Goal: Information Seeking & Learning: Learn about a topic

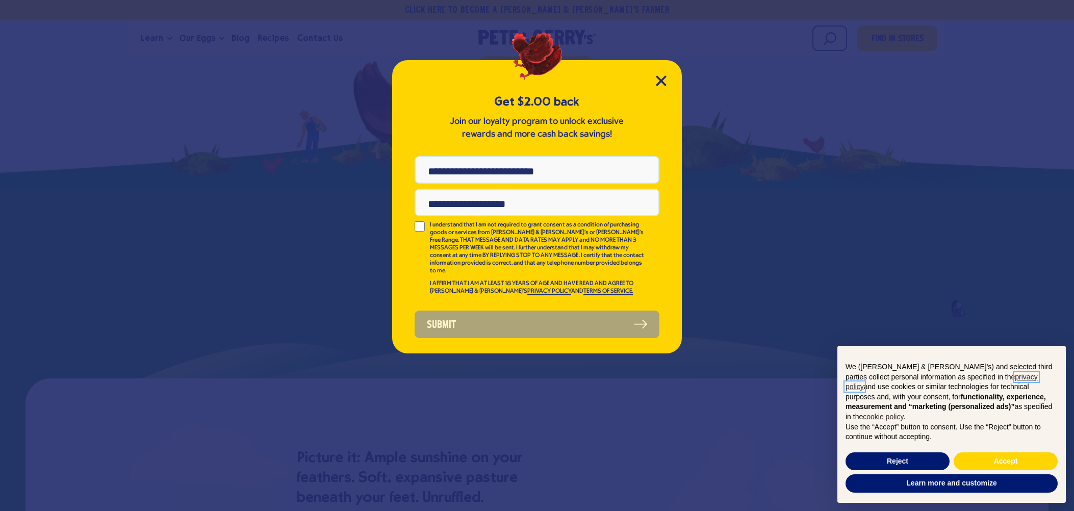
scroll to position [586, 0]
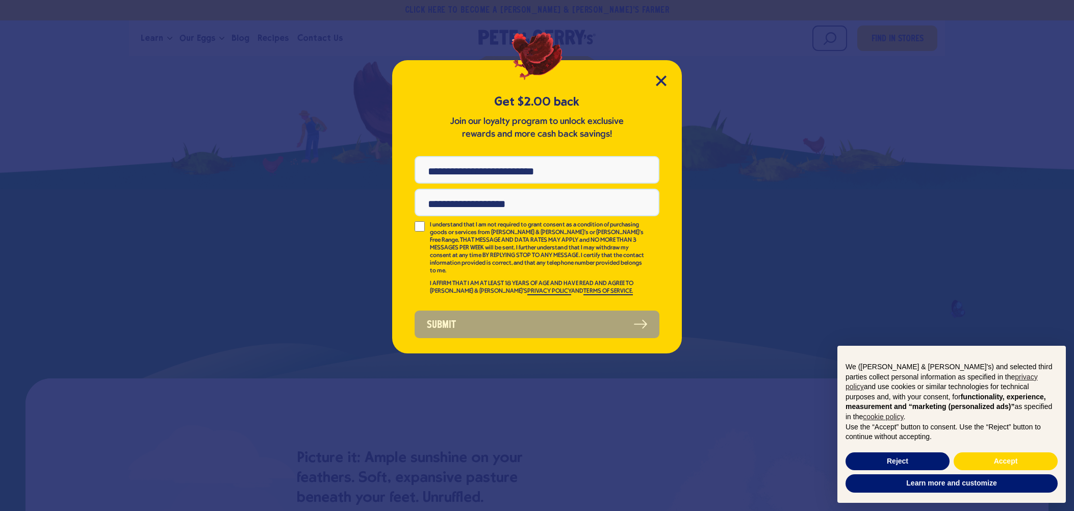
drag, startPoint x: 673, startPoint y: 322, endPoint x: 1013, endPoint y: 465, distance: 368.5
drag, startPoint x: 1013, startPoint y: 465, endPoint x: 657, endPoint y: 79, distance: 524.8
drag, startPoint x: 657, startPoint y: 79, endPoint x: 514, endPoint y: 109, distance: 146.4
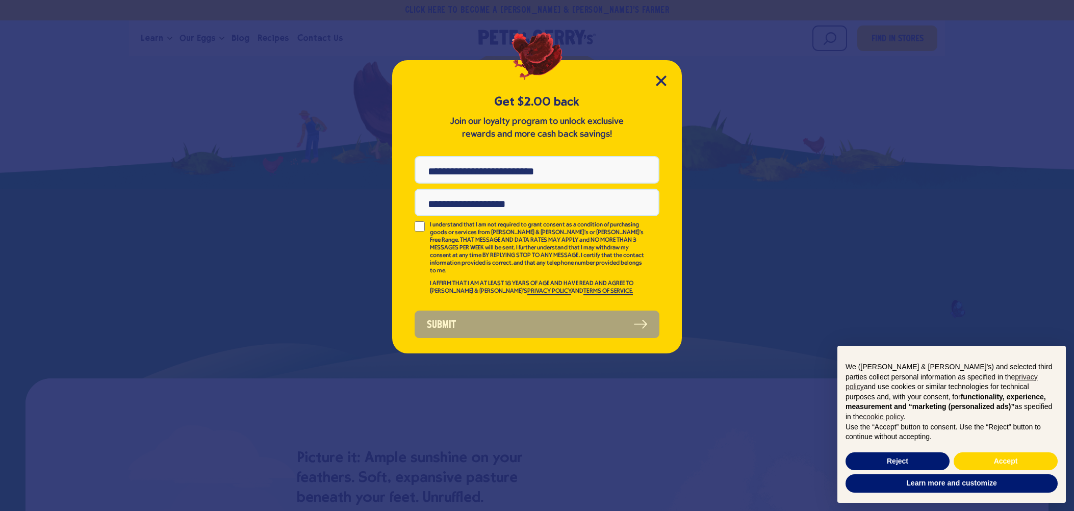
drag, startPoint x: 514, startPoint y: 109, endPoint x: 288, endPoint y: 231, distance: 256.7
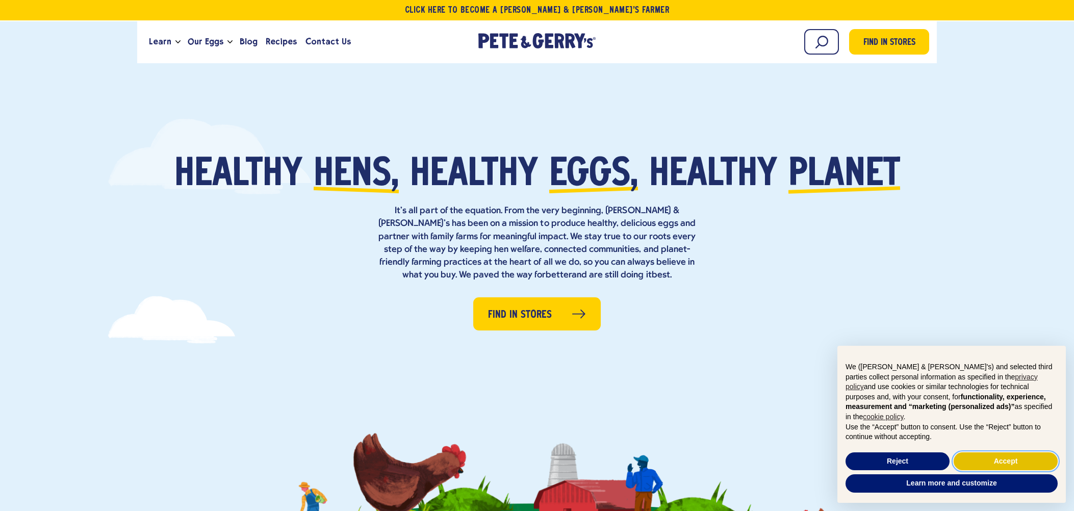
click at [1016, 465] on button "Accept" at bounding box center [1006, 461] width 104 height 18
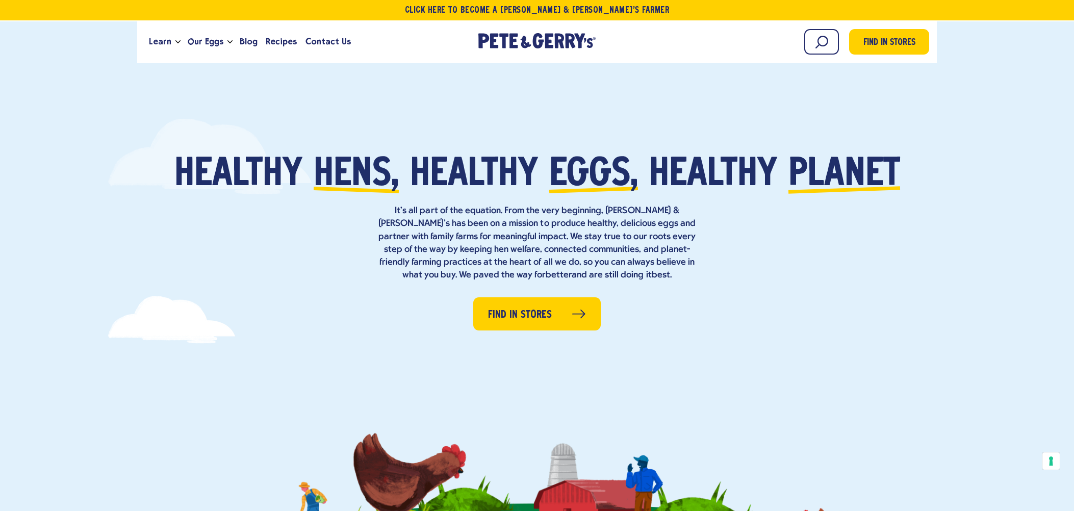
scroll to position [586, 0]
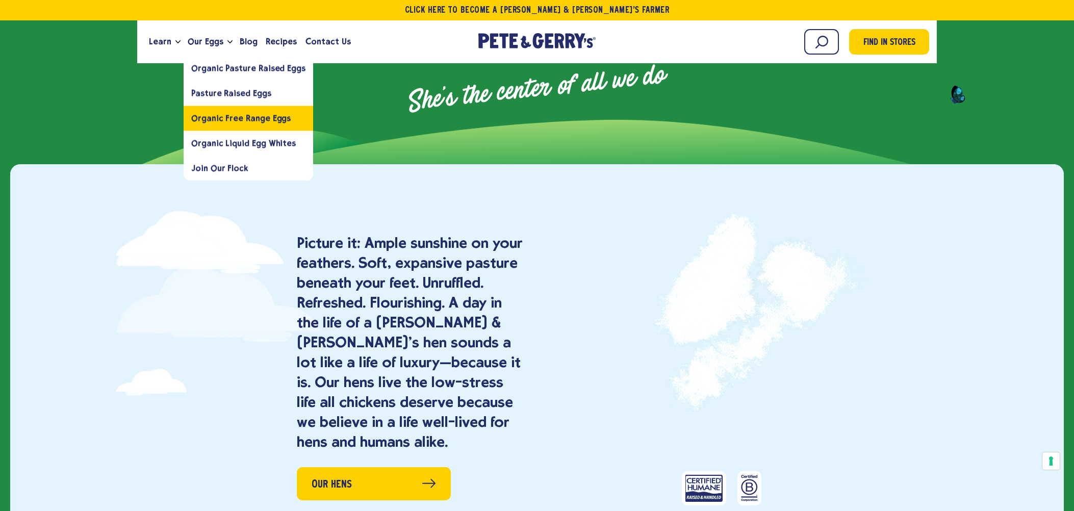
click at [218, 112] on link "Organic Free Range Eggs" at bounding box center [249, 118] width 130 height 25
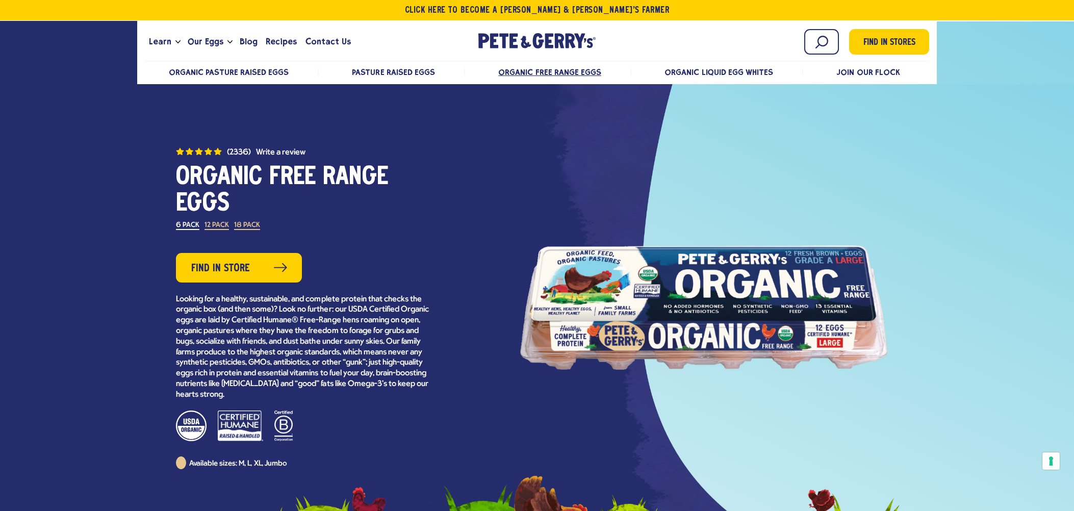
click at [797, 302] on div at bounding box center [703, 308] width 367 height 230
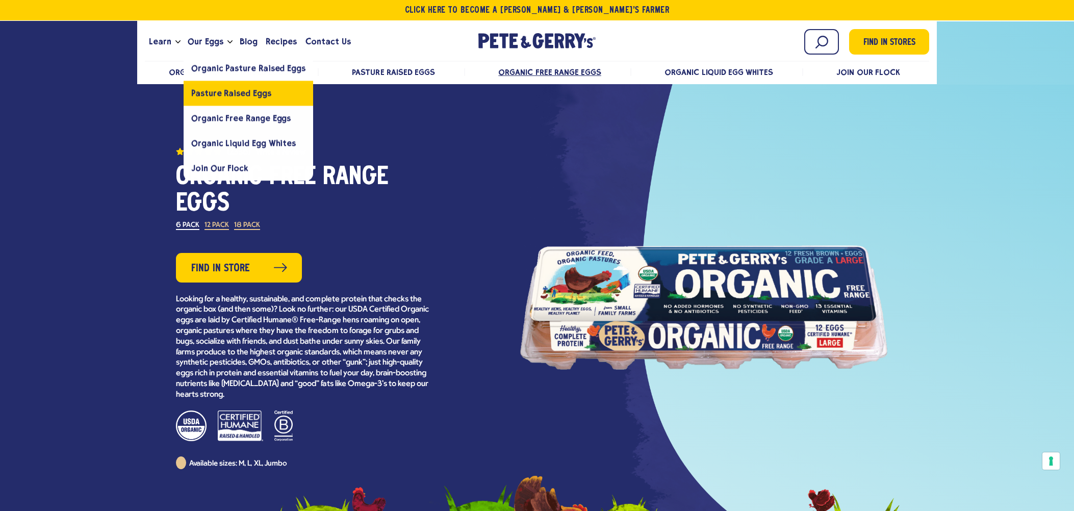
click at [220, 90] on span "Pasture Raised Eggs" at bounding box center [231, 93] width 80 height 10
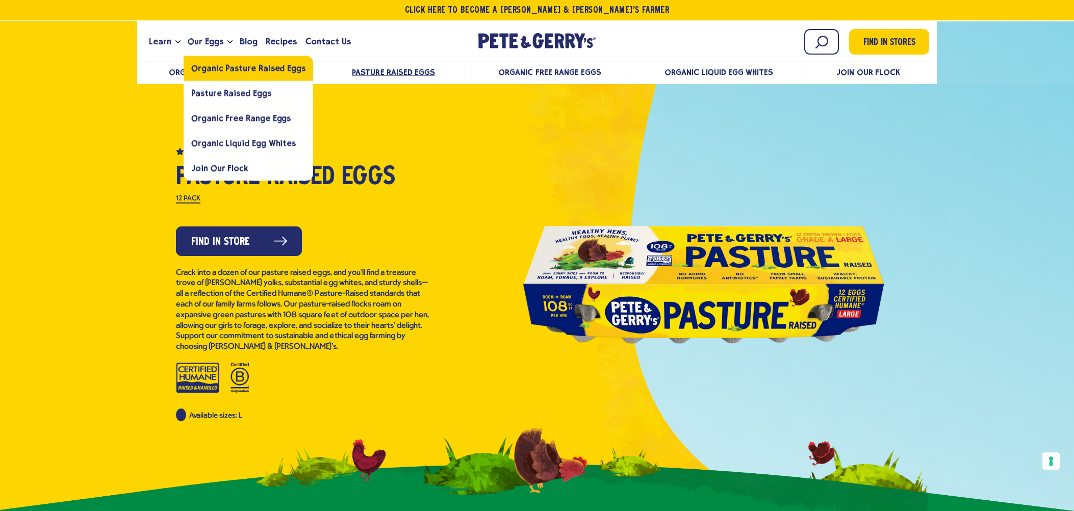
click at [240, 64] on span "Organic Pasture Raised Eggs" at bounding box center [248, 68] width 114 height 10
